Goal: Ask a question: Seek information or help from site administrators or community

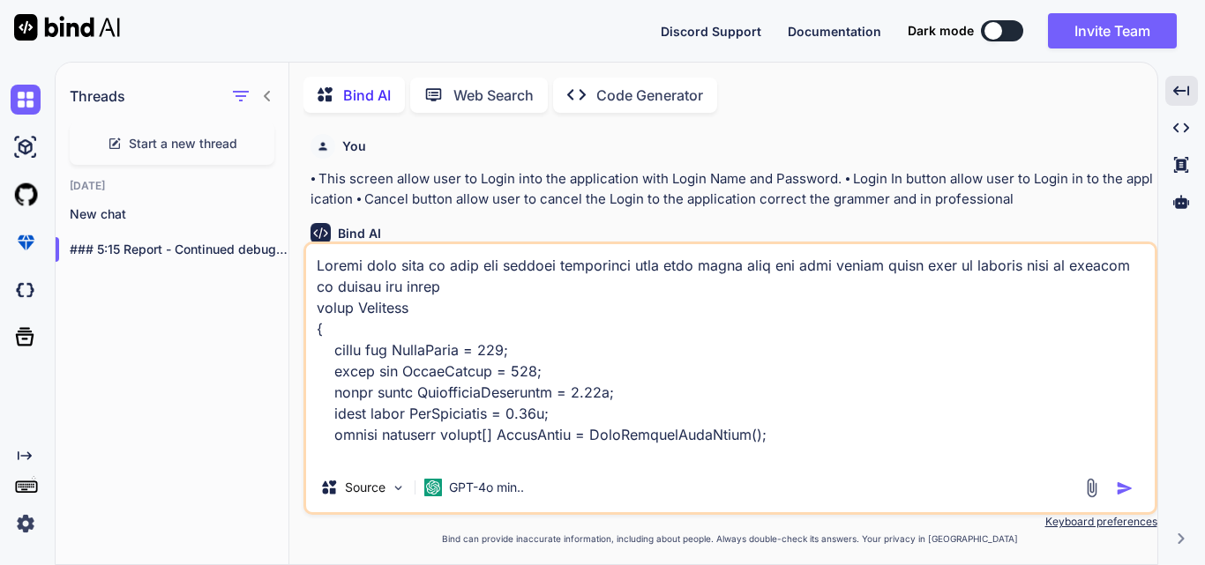
scroll to position [5146, 0]
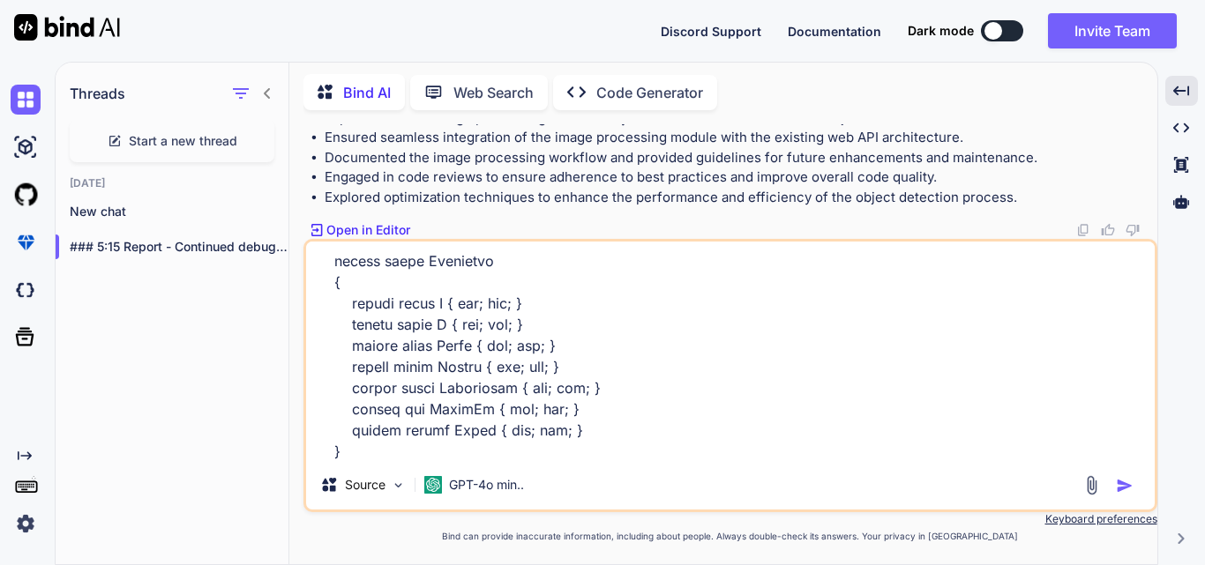
type textarea "Modify this code to make the seprate controller with this given code and also m…"
click at [1126, 482] on img "button" at bounding box center [1125, 486] width 18 height 18
type textarea "x"
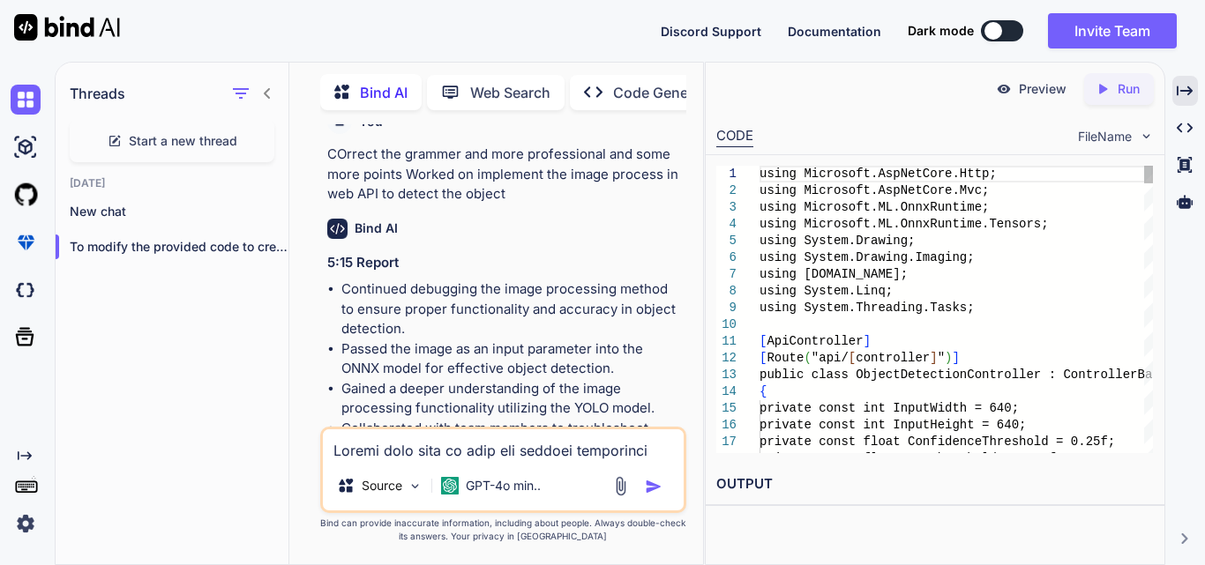
scroll to position [29523, 0]
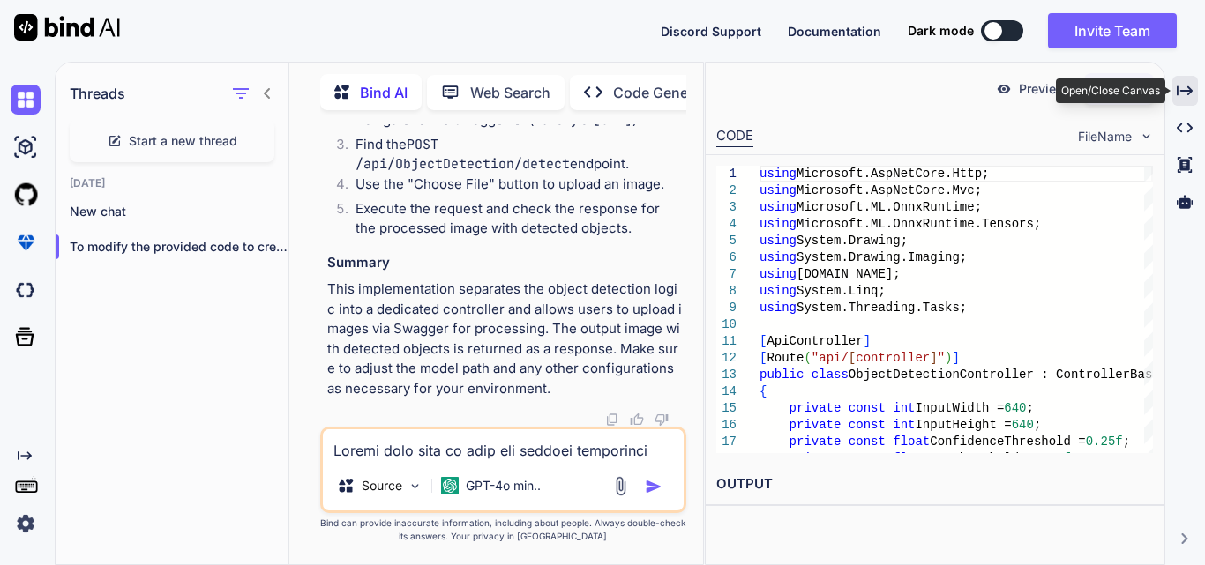
click at [1176, 85] on div "Created with Pixso." at bounding box center [1185, 91] width 26 height 30
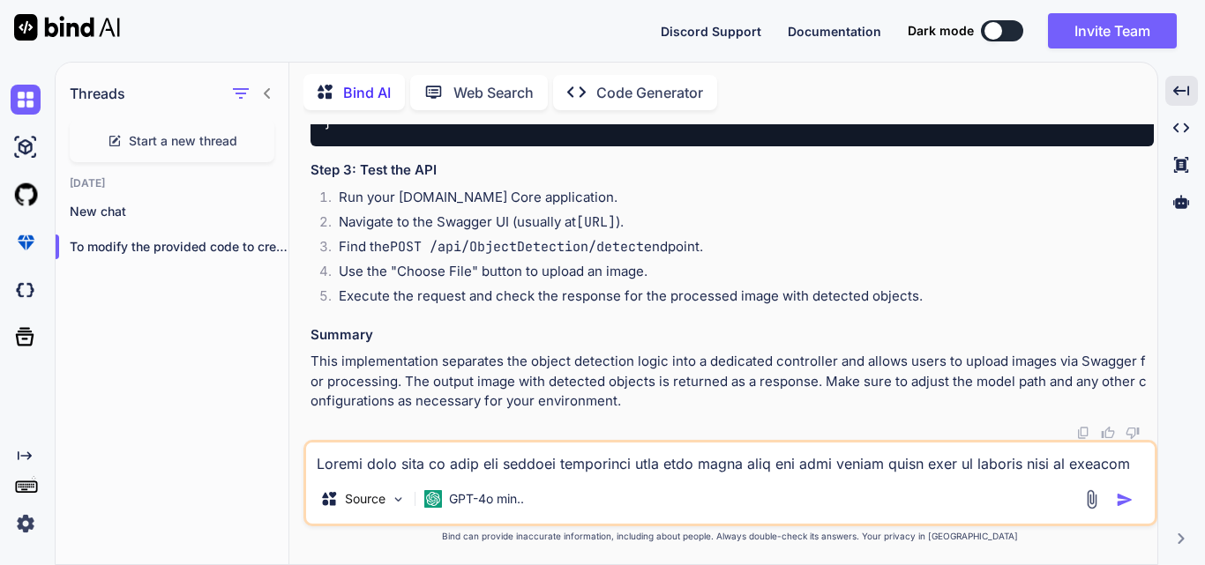
scroll to position [20629, 0]
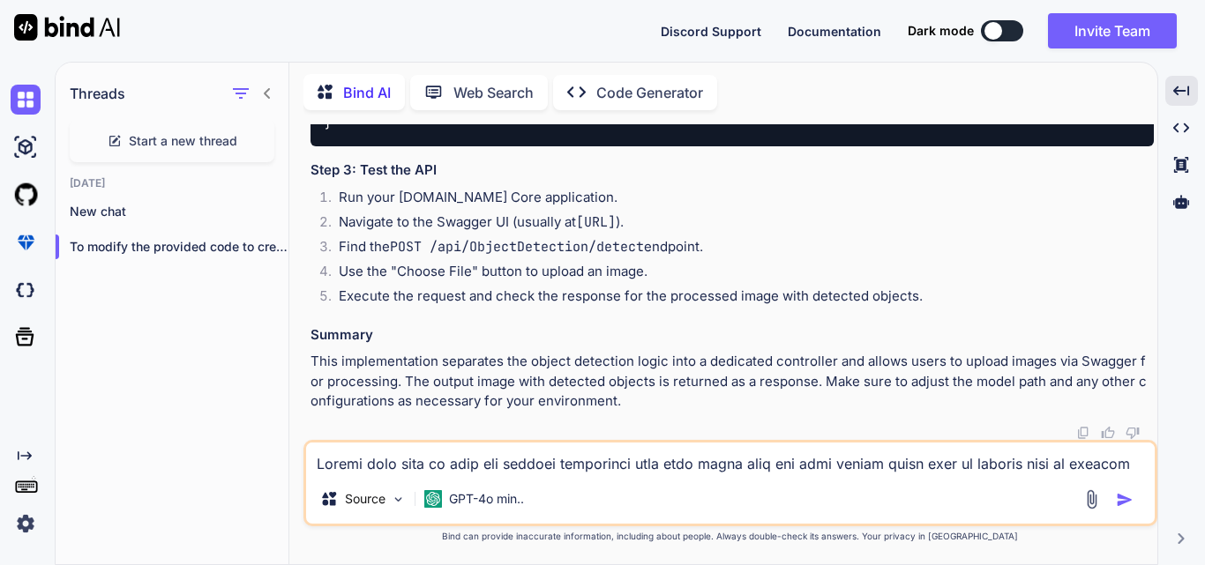
copy code "ObjectDetectionController"
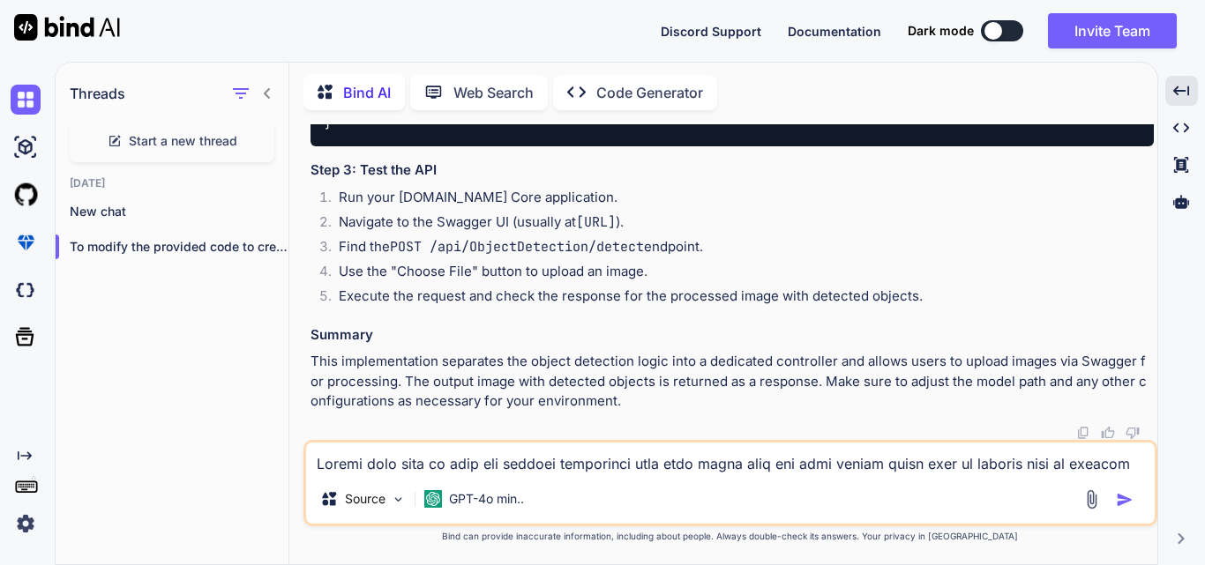
scroll to position [21423, 0]
click at [583, 465] on textarea at bounding box center [730, 459] width 848 height 32
type textarea "Give some image so that it will detect the object within it using yolo model"
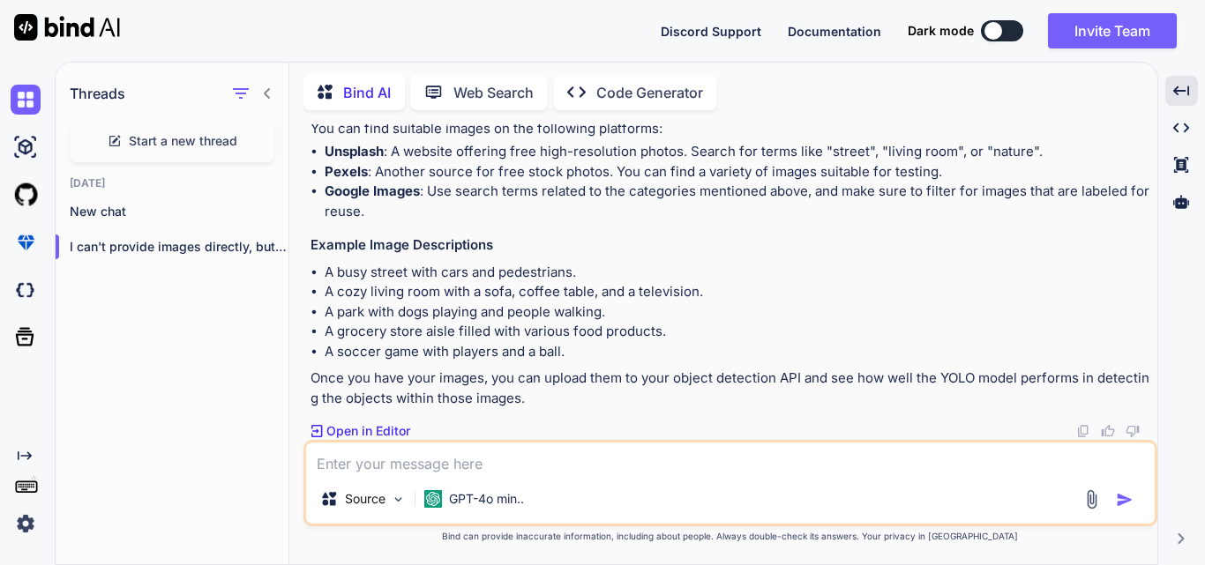
scroll to position [21803, 0]
drag, startPoint x: 437, startPoint y: 238, endPoint x: 893, endPoint y: 240, distance: 456.0
copy p "Images of busy streets with cars, pedestrians, bicycles, and traffic signs."
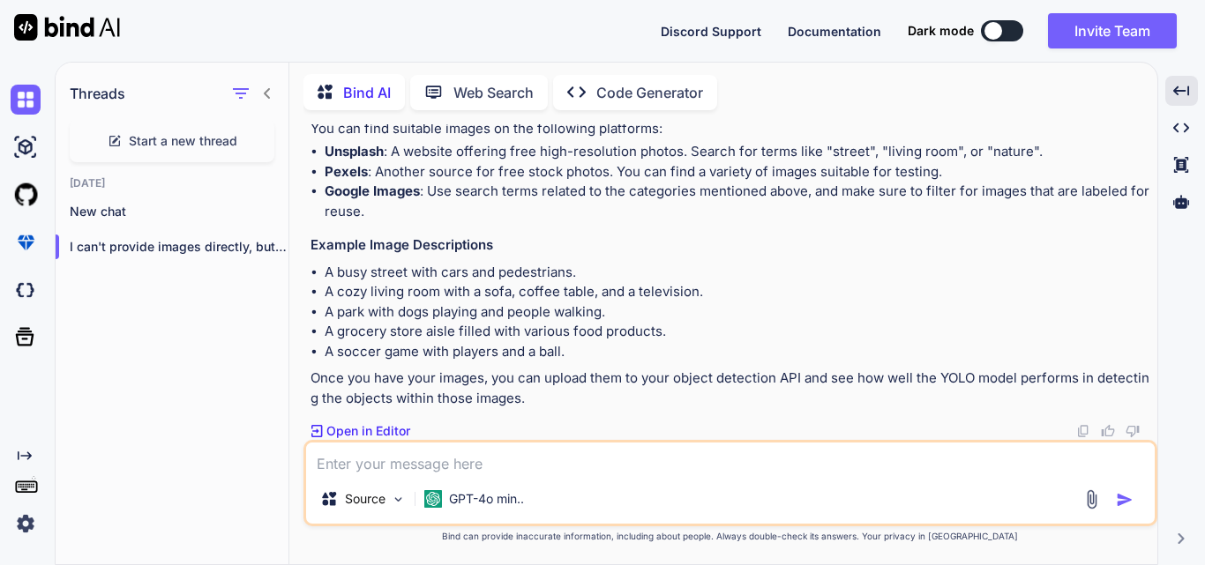
click at [422, 466] on textarea at bounding box center [730, 459] width 848 height 32
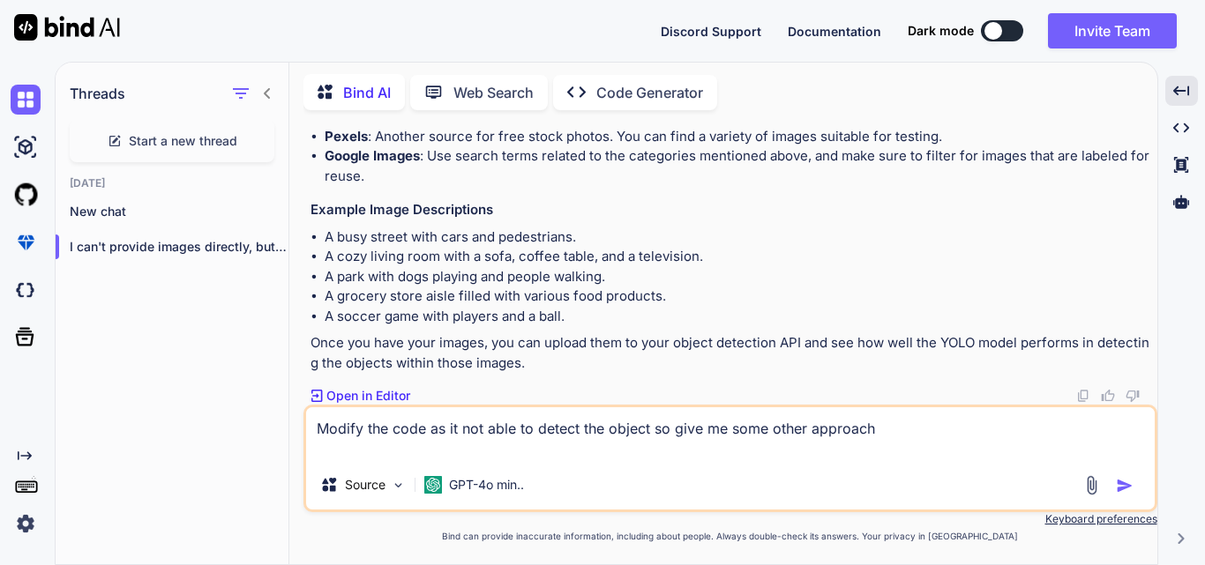
paste textarea "using Microsoft.AspNetCore.Http; using Microsoft.AspNetCore.Mvc; using Microsof…"
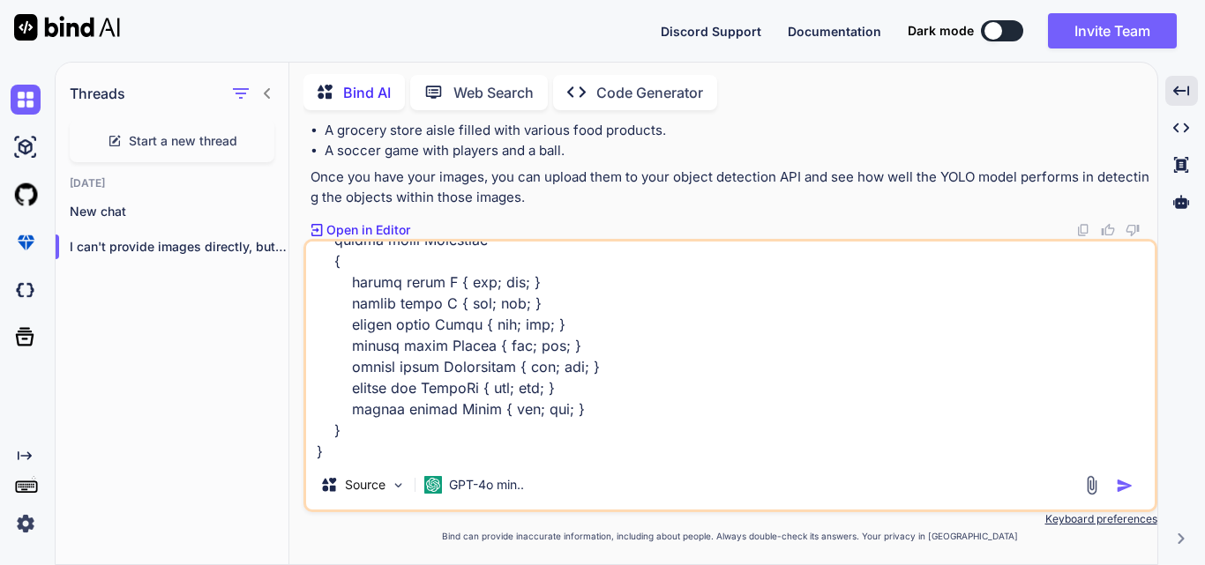
type textarea "Modify the code as it not able to detect the object so give me some other appro…"
click at [1127, 492] on img "button" at bounding box center [1125, 486] width 18 height 18
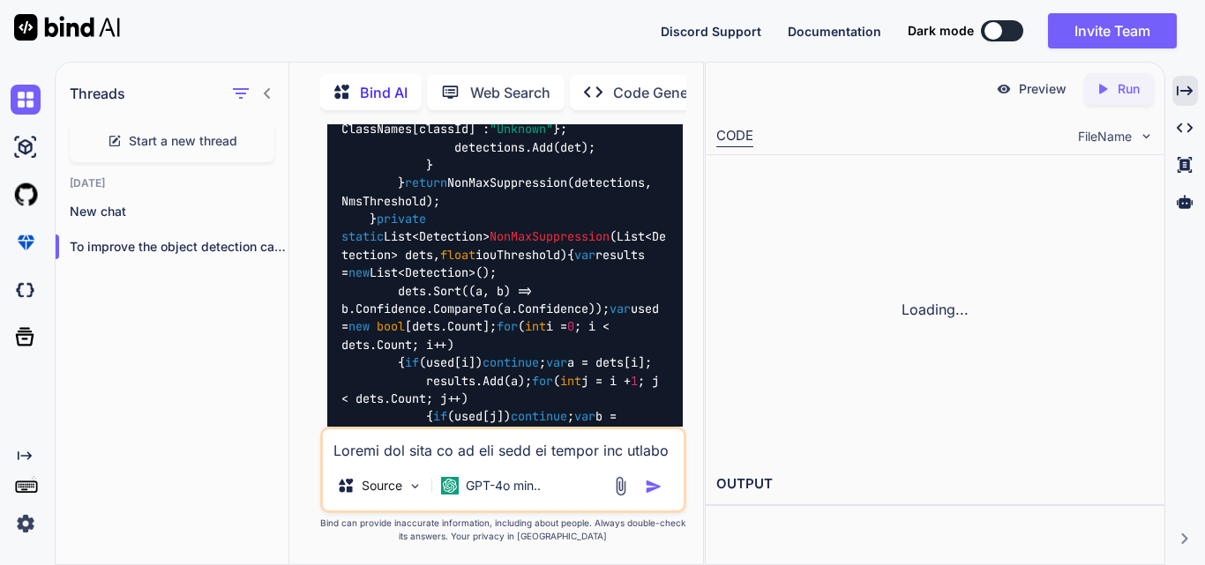
scroll to position [38618, 0]
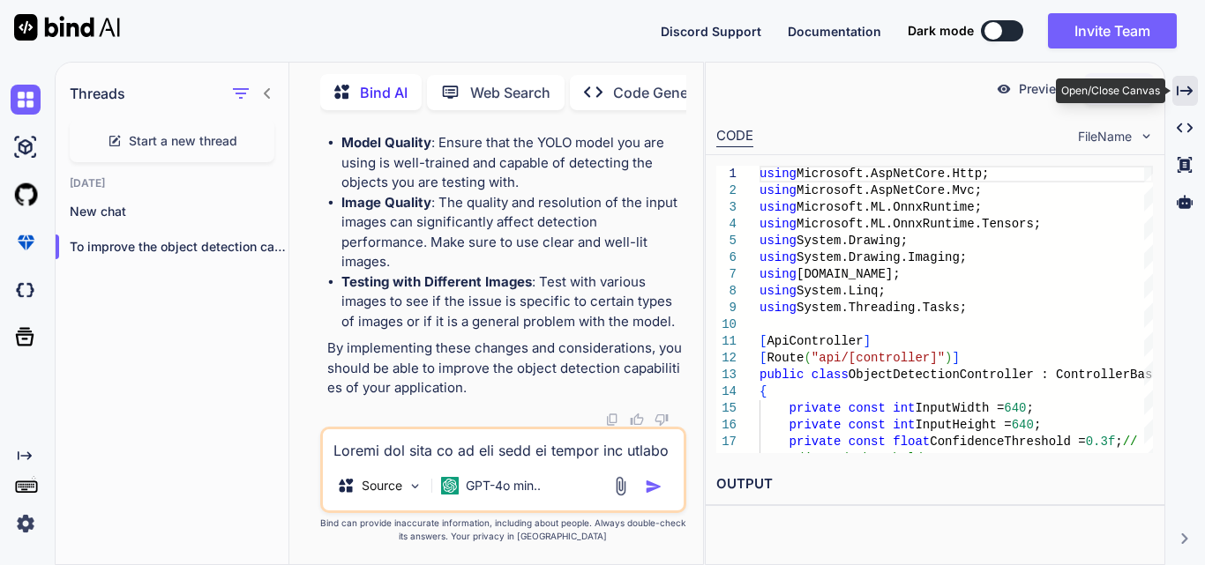
click at [1187, 86] on icon "Created with Pixso." at bounding box center [1185, 91] width 16 height 16
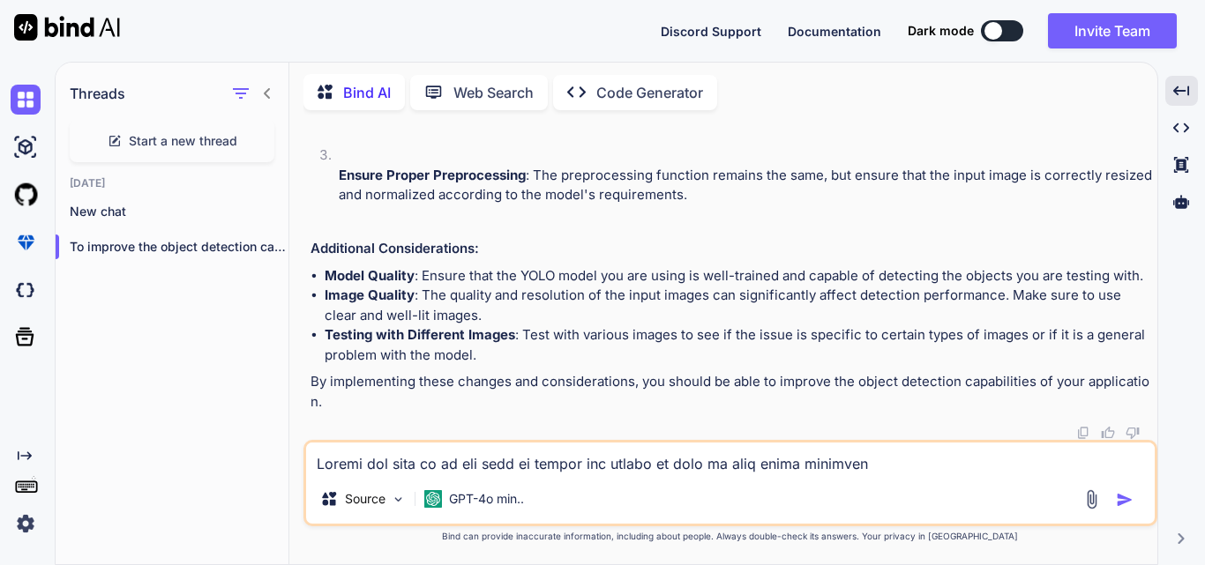
scroll to position [24075, 0]
